Goal: Task Accomplishment & Management: Manage account settings

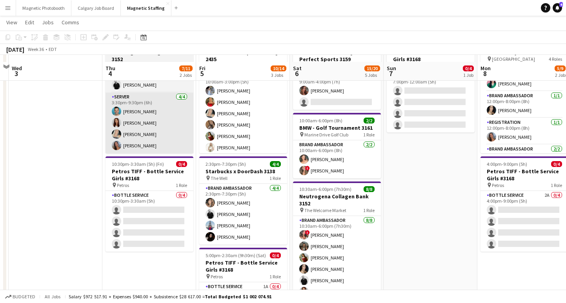
scroll to position [65, 0]
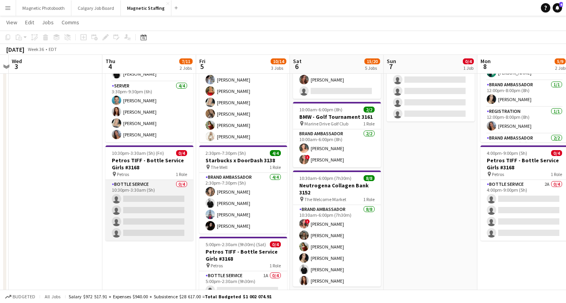
click at [133, 206] on app-card-role "Bottle Service 0/4 10:30pm-3:30am (5h) single-neutral-actions single-neutral-ac…" at bounding box center [150, 210] width 88 height 61
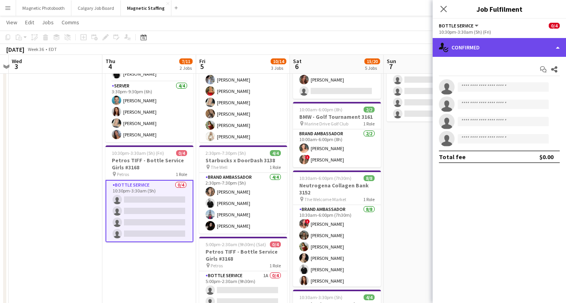
click at [501, 42] on div "single-neutral-actions-check-2 Confirmed" at bounding box center [499, 47] width 133 height 19
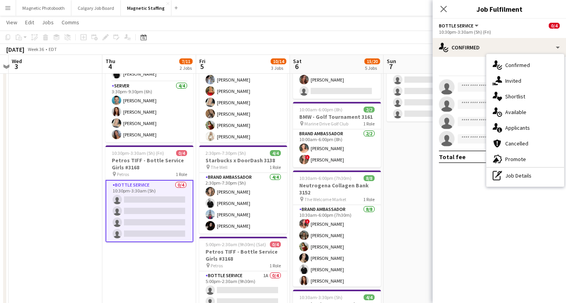
click at [520, 128] on div "single-neutral-actions-information Applicants" at bounding box center [526, 128] width 78 height 16
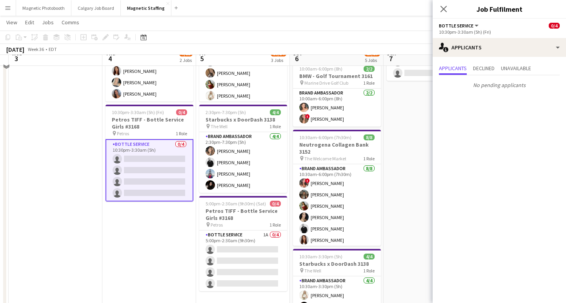
scroll to position [113, 0]
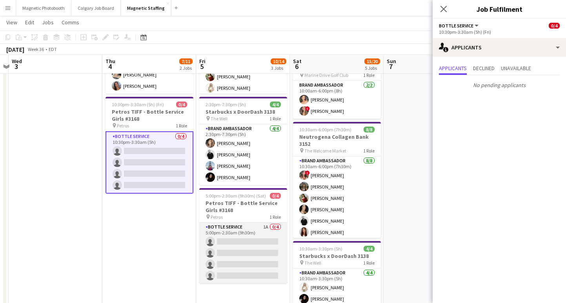
click at [231, 246] on app-card-role "Bottle Service 1A 0/4 5:00pm-2:30am (9h30m) single-neutral-actions single-neutr…" at bounding box center [243, 253] width 88 height 61
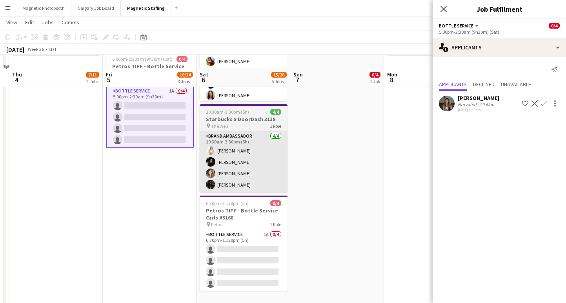
scroll to position [265, 0]
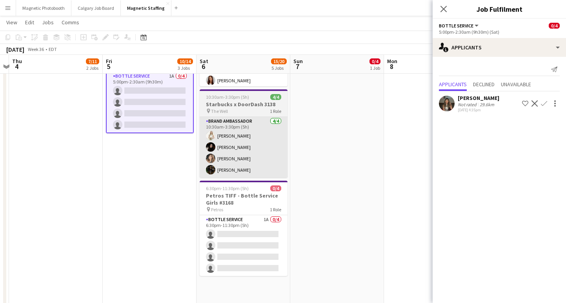
click at [231, 250] on app-card-role "Bottle Service 1A 0/4 6:30pm-11:30pm (5h) single-neutral-actions single-neutral…" at bounding box center [244, 245] width 88 height 61
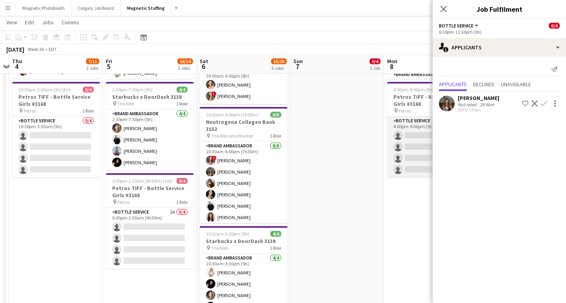
scroll to position [0, 366]
click at [410, 149] on app-card-role "Bottle Service 2A 0/4 4:00pm-9:00pm (5h) single-neutral-actions single-neutral-…" at bounding box center [432, 147] width 88 height 61
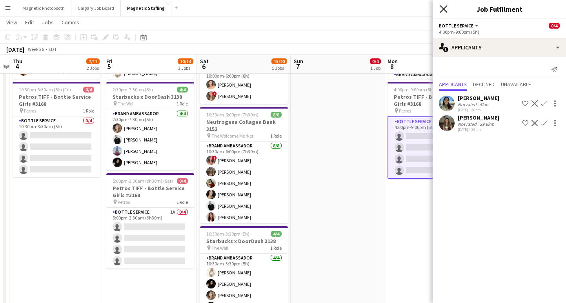
click at [445, 7] on icon at bounding box center [443, 8] width 7 height 7
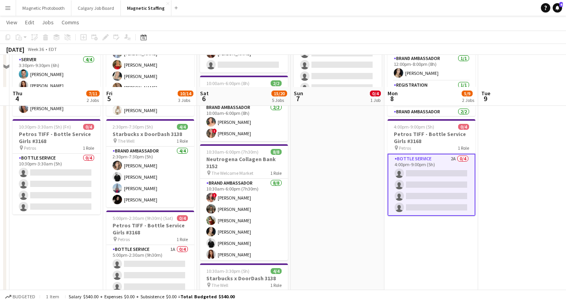
scroll to position [0, 0]
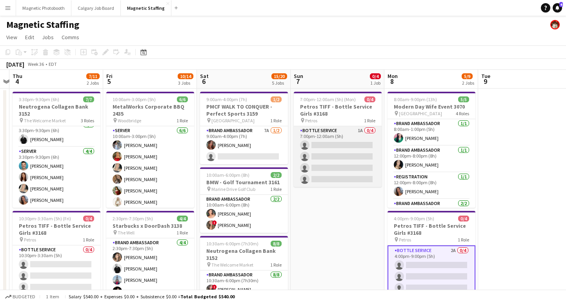
click at [370, 152] on app-card-role "Bottle Service 1A 0/4 7:00pm-12:00am (5h) single-neutral-actions single-neutral…" at bounding box center [338, 156] width 88 height 61
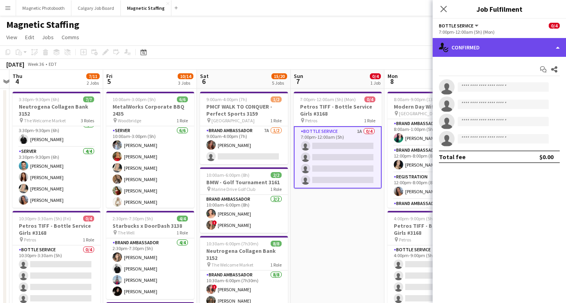
click at [488, 45] on div "single-neutral-actions-check-2 Confirmed" at bounding box center [499, 47] width 133 height 19
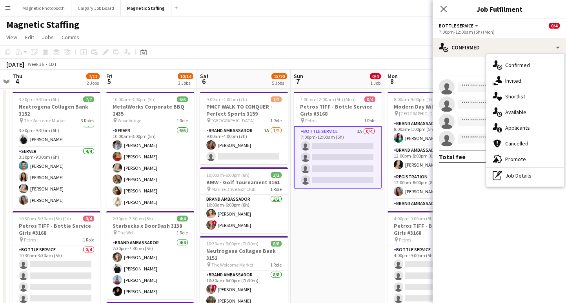
click at [510, 128] on div "single-neutral-actions-information Applicants" at bounding box center [526, 128] width 78 height 16
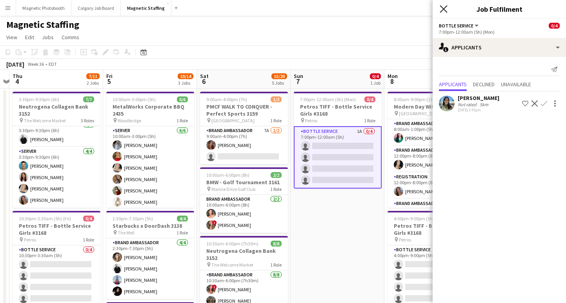
click at [445, 9] on icon at bounding box center [443, 8] width 7 height 7
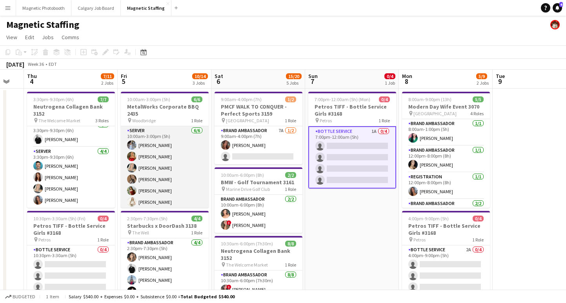
scroll to position [0, 351]
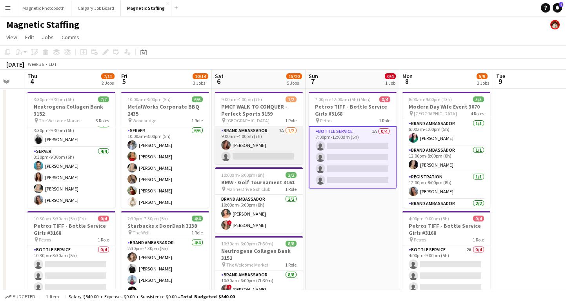
click at [259, 157] on app-card-role "Brand Ambassador 7A [DATE] 9:00am-4:00pm (7h) [PERSON_NAME] single-neutral-acti…" at bounding box center [259, 145] width 88 height 38
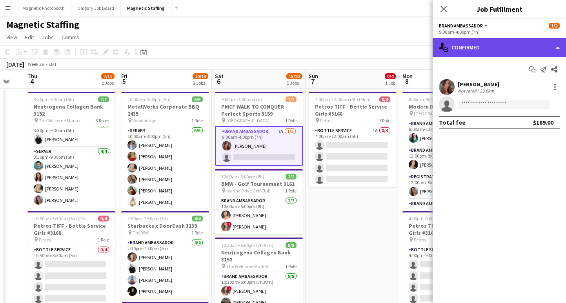
click at [470, 51] on div "single-neutral-actions-check-2 Confirmed" at bounding box center [499, 47] width 133 height 19
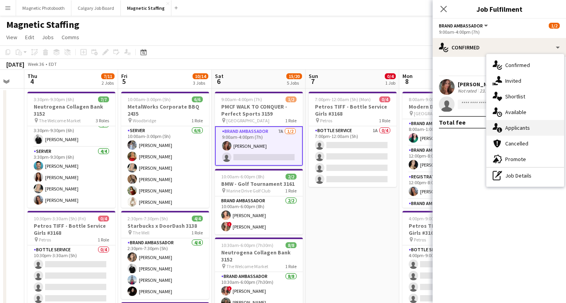
click at [519, 124] on div "single-neutral-actions-information Applicants" at bounding box center [526, 128] width 78 height 16
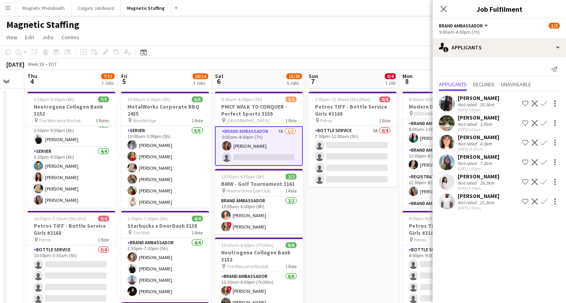
click at [543, 200] on app-icon "Confirm" at bounding box center [544, 202] width 6 height 6
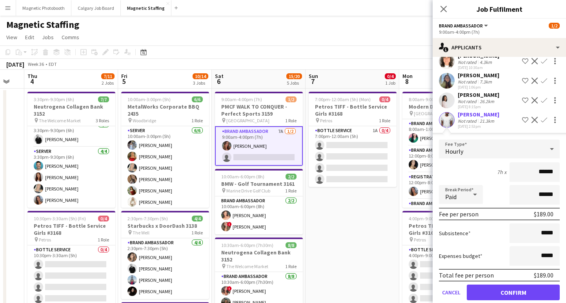
scroll to position [93, 0]
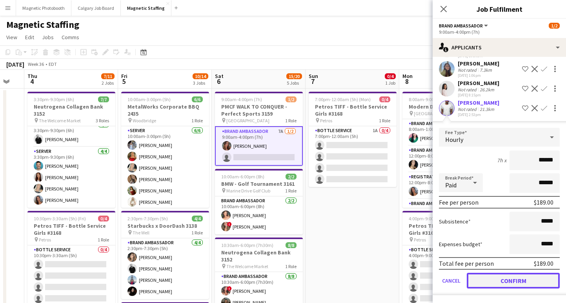
click at [490, 277] on button "Confirm" at bounding box center [513, 281] width 93 height 16
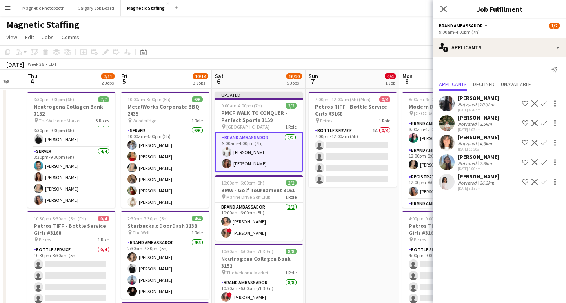
scroll to position [0, 0]
click at [446, 12] on icon "Close pop-in" at bounding box center [443, 8] width 7 height 7
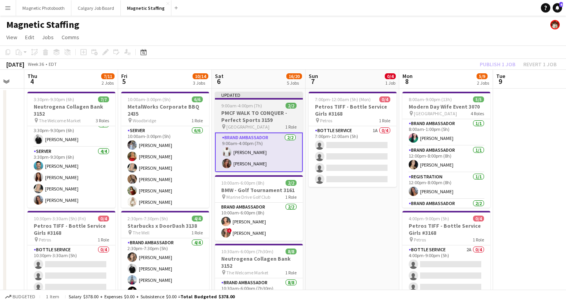
click at [252, 117] on h3 "PMCF WALK TO CONQUER - Perfect Sports 3159" at bounding box center [259, 116] width 88 height 14
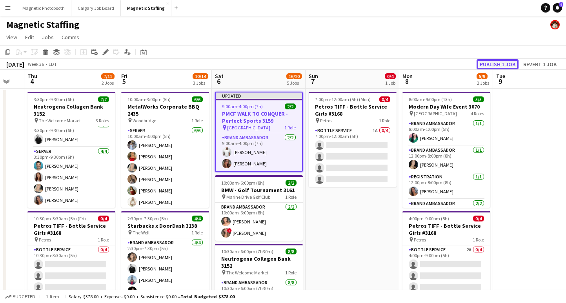
click at [486, 63] on button "Publish 1 job" at bounding box center [498, 64] width 42 height 10
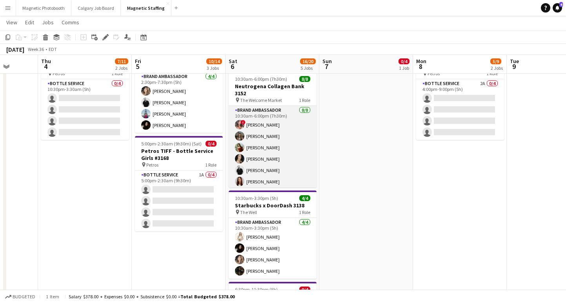
scroll to position [25, 0]
click at [273, 137] on app-card-role "Brand Ambassador [DATE] 10:30am-6:00pm (7h30m) ! [PERSON_NAME] [PERSON_NAME] [P…" at bounding box center [273, 134] width 88 height 106
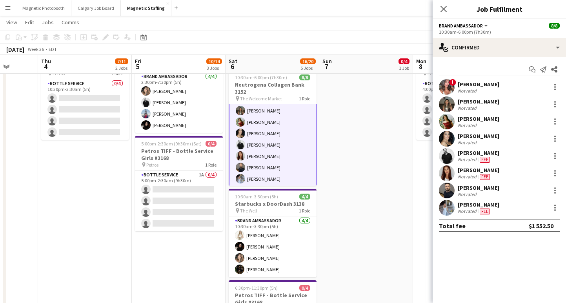
scroll to position [26, 0]
click at [488, 139] on div "[PERSON_NAME]" at bounding box center [479, 136] width 42 height 7
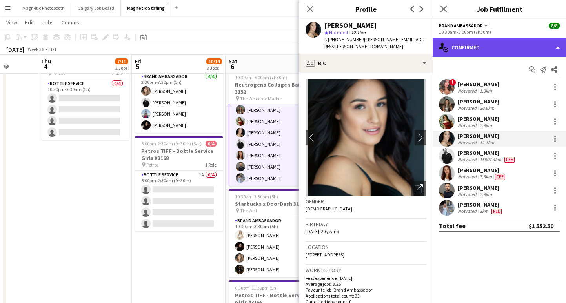
click at [499, 53] on div "single-neutral-actions-check-2 Confirmed" at bounding box center [499, 47] width 133 height 19
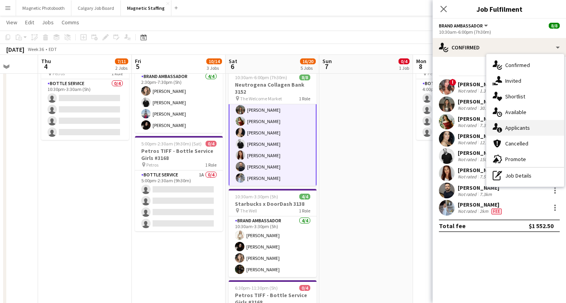
click at [514, 129] on div "single-neutral-actions-information Applicants" at bounding box center [526, 128] width 78 height 16
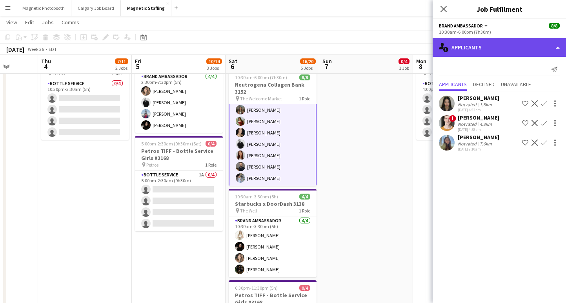
click at [456, 48] on div "single-neutral-actions-information Applicants" at bounding box center [499, 47] width 133 height 19
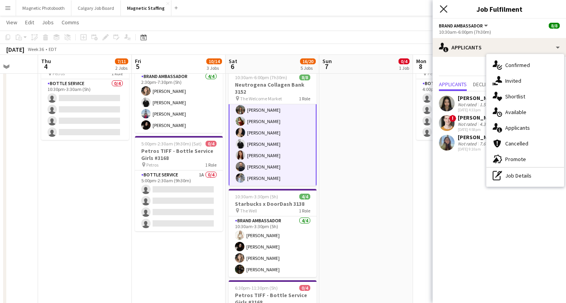
click at [441, 6] on icon at bounding box center [443, 8] width 7 height 7
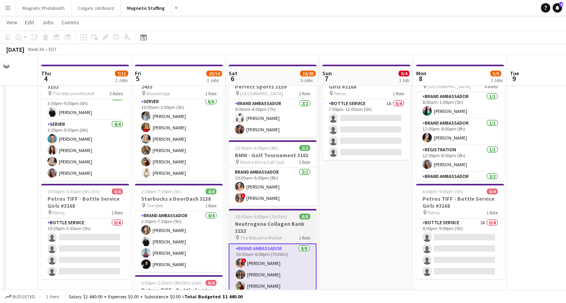
scroll to position [0, 0]
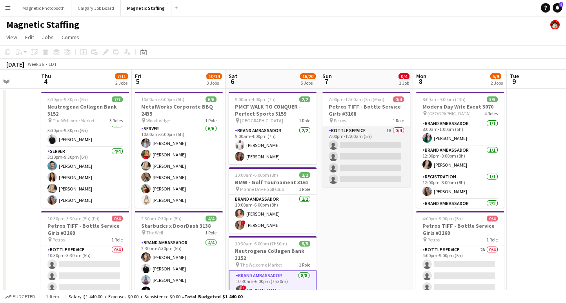
click at [366, 160] on app-card-role "Bottle Service 1A 0/4 7:00pm-12:00am (5h) single-neutral-actions single-neutral…" at bounding box center [367, 156] width 88 height 61
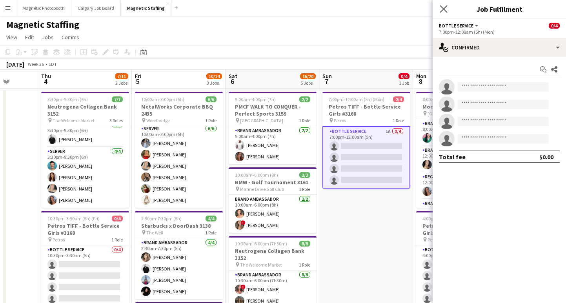
click at [447, 12] on app-icon "Close pop-in" at bounding box center [443, 9] width 11 height 11
